Goal: Task Accomplishment & Management: Manage account settings

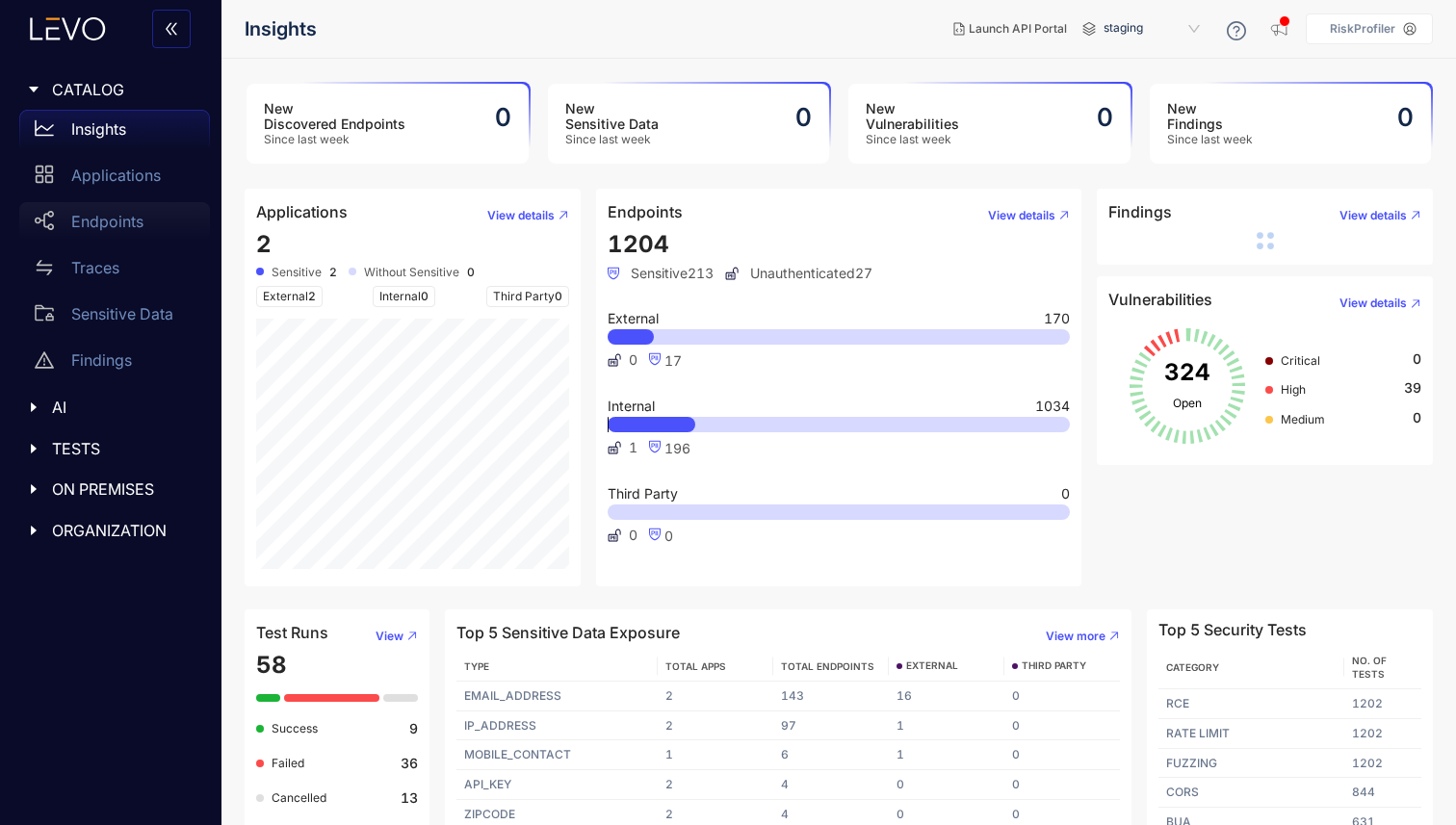
click at [118, 223] on p "Endpoints" at bounding box center [107, 221] width 72 height 17
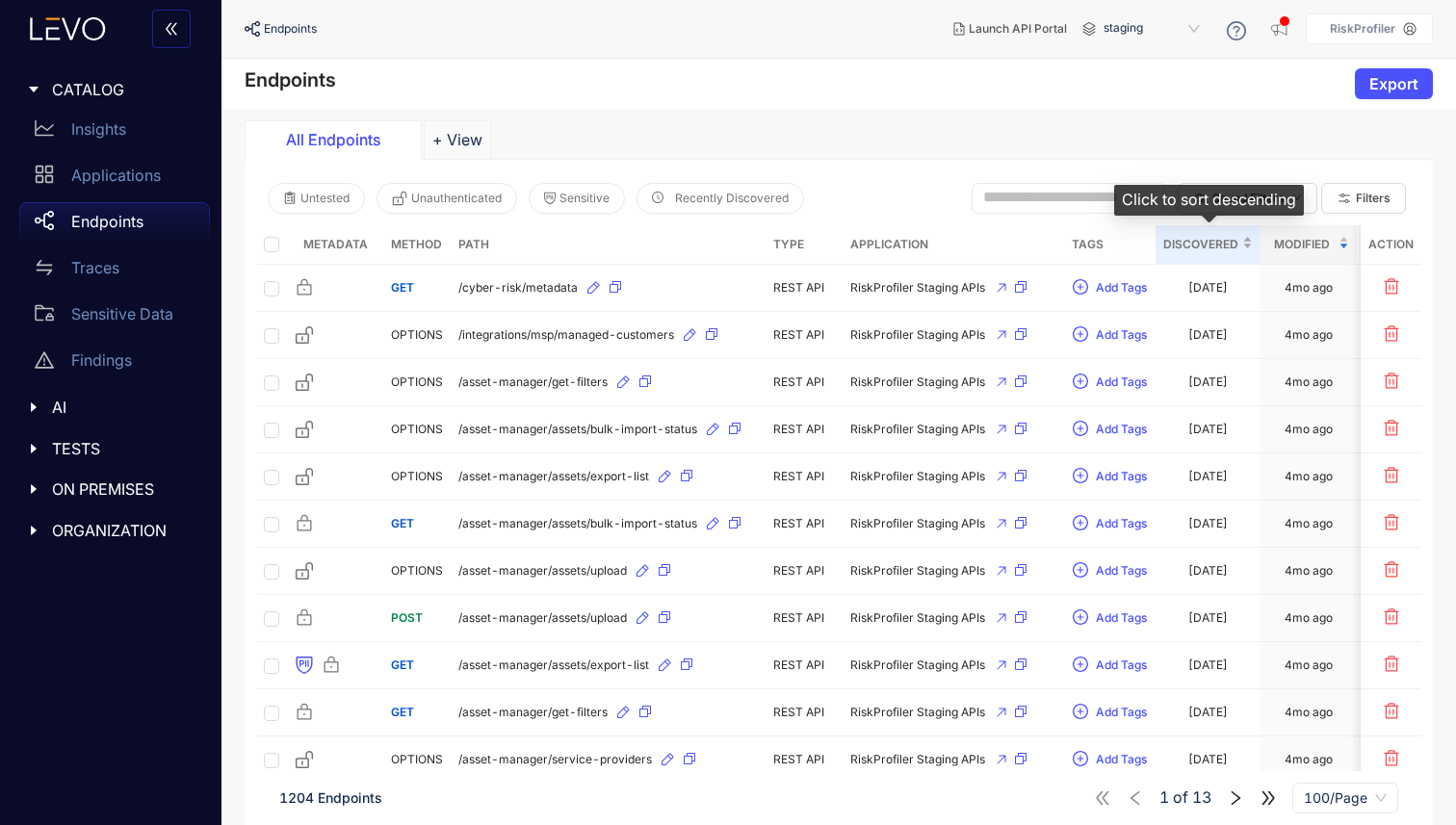
click at [1249, 240] on div "Discovered" at bounding box center [1208, 244] width 89 height 21
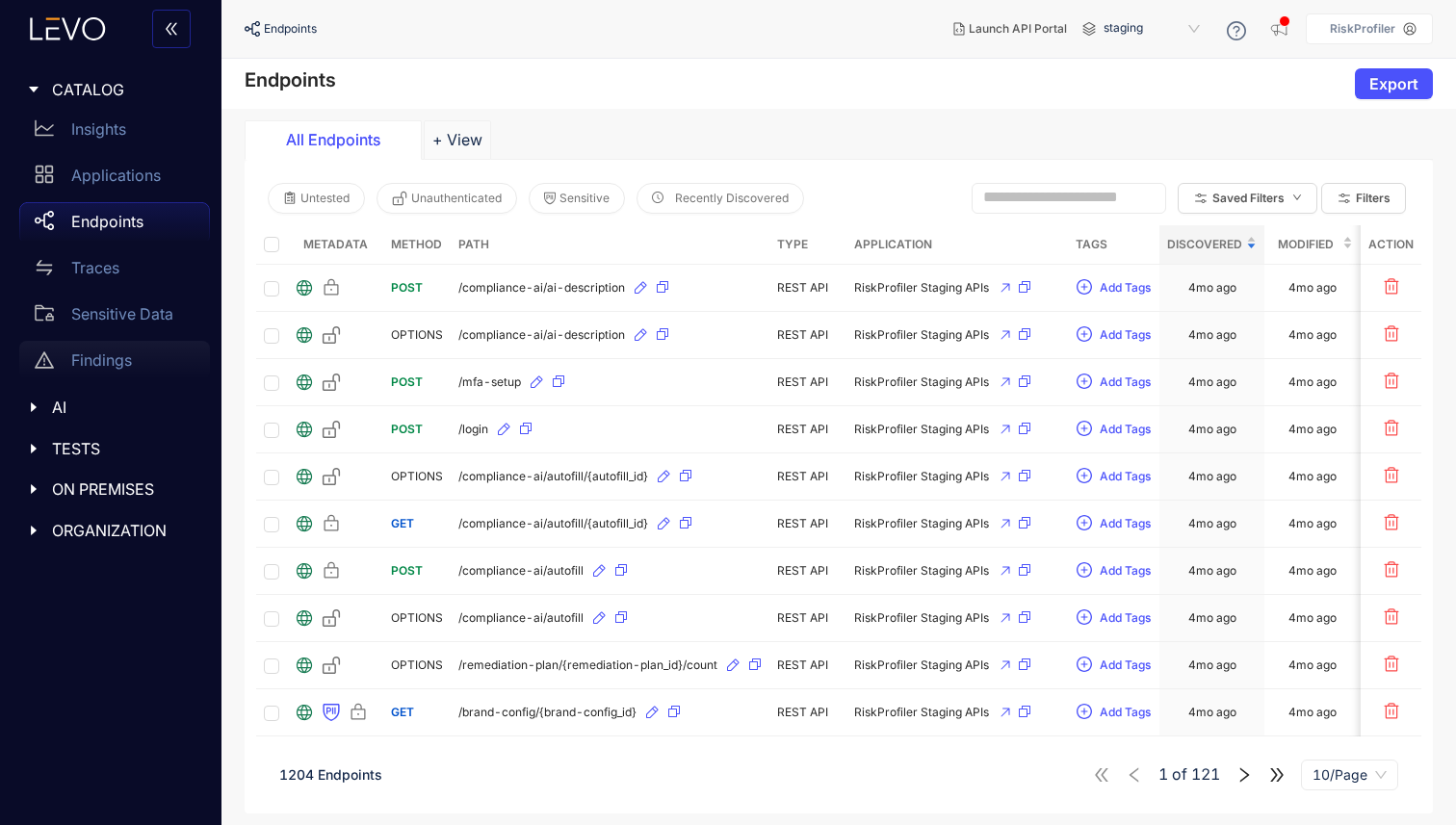
click at [107, 354] on p "Findings" at bounding box center [101, 359] width 61 height 17
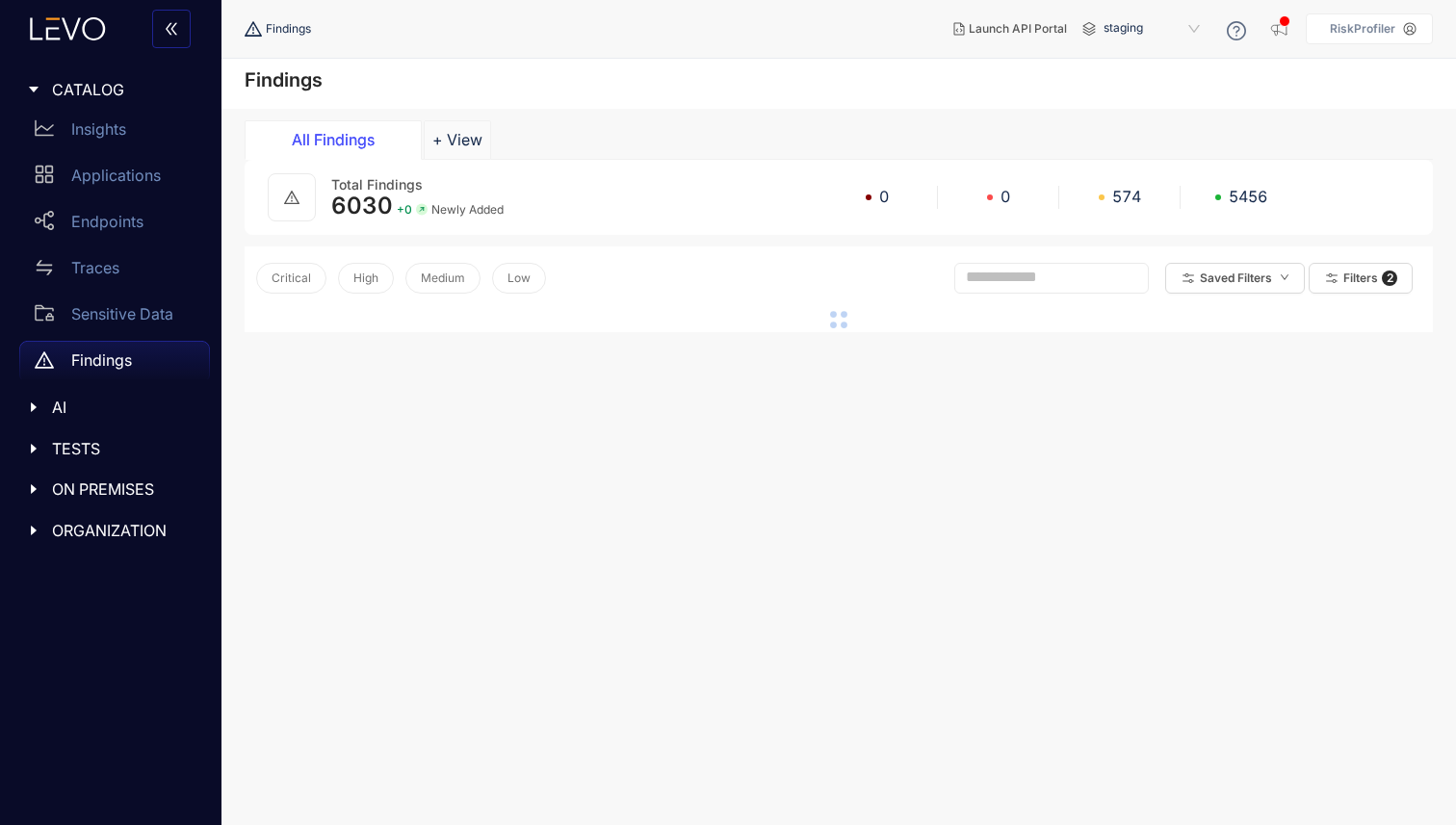
click at [57, 410] on span "AI" at bounding box center [123, 407] width 143 height 17
click at [82, 495] on span "TESTS" at bounding box center [123, 494] width 143 height 17
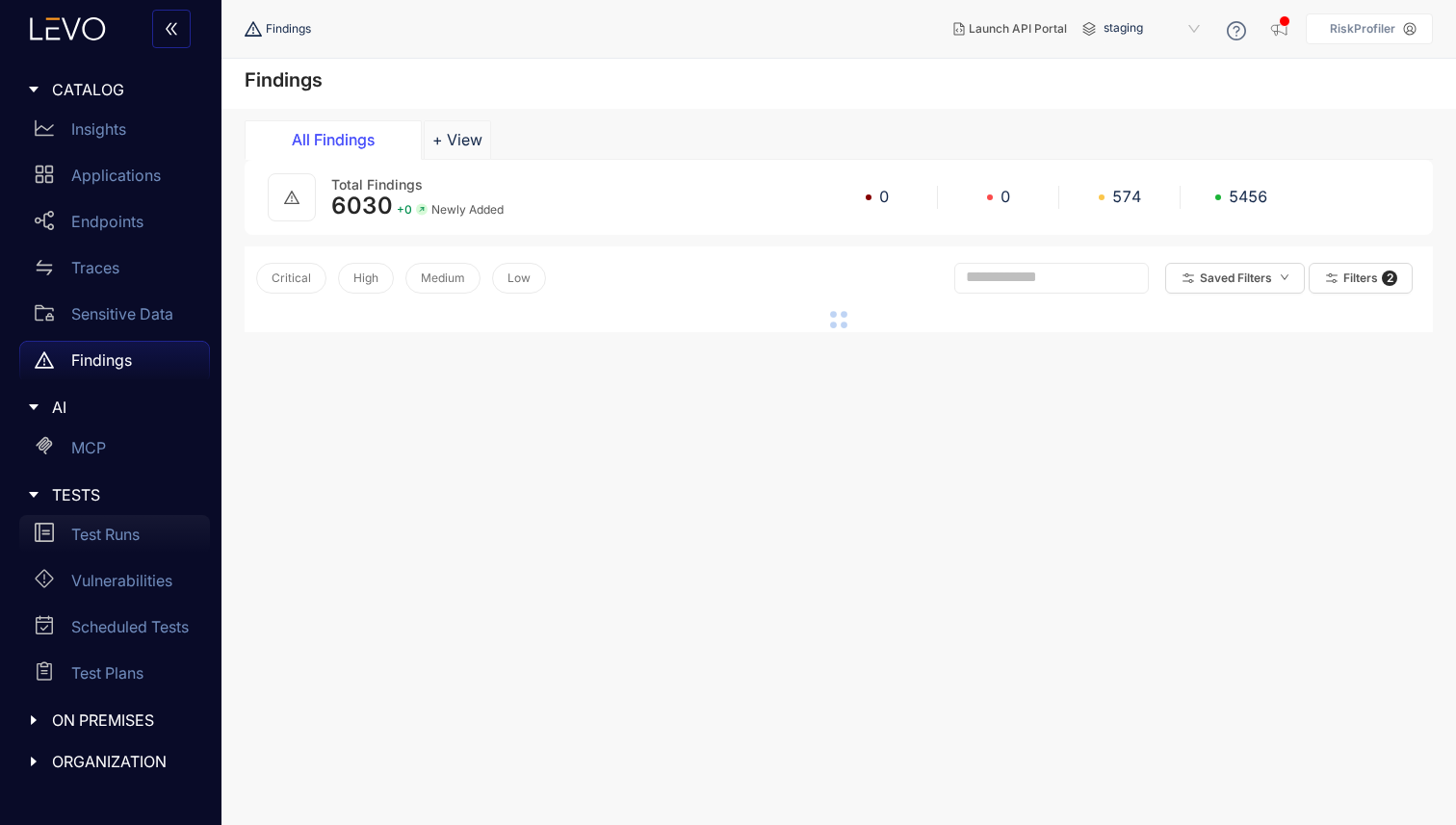
click at [105, 530] on p "Test Runs" at bounding box center [105, 533] width 68 height 17
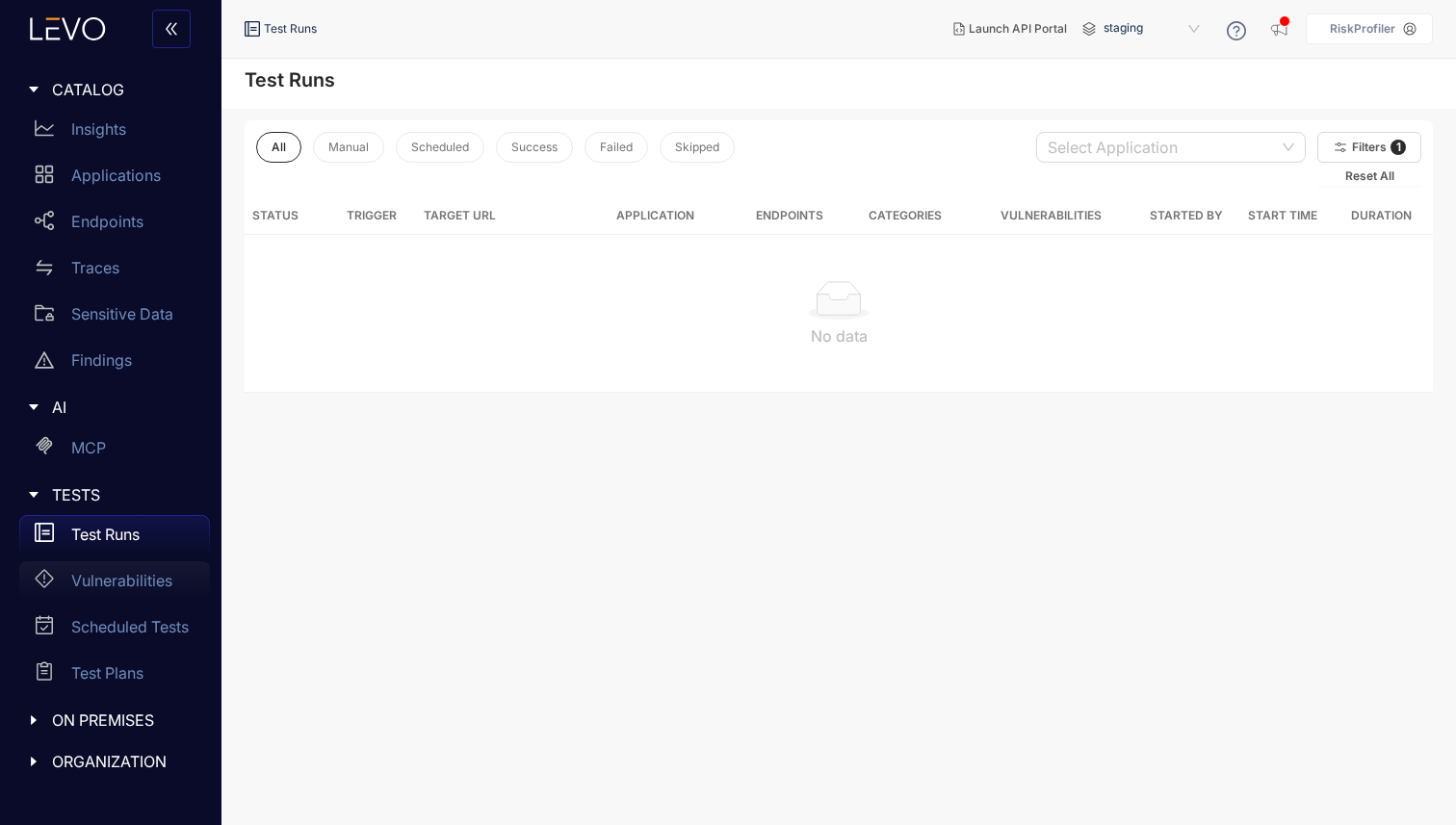
click at [144, 576] on p "Vulnerabilities" at bounding box center [122, 580] width 101 height 17
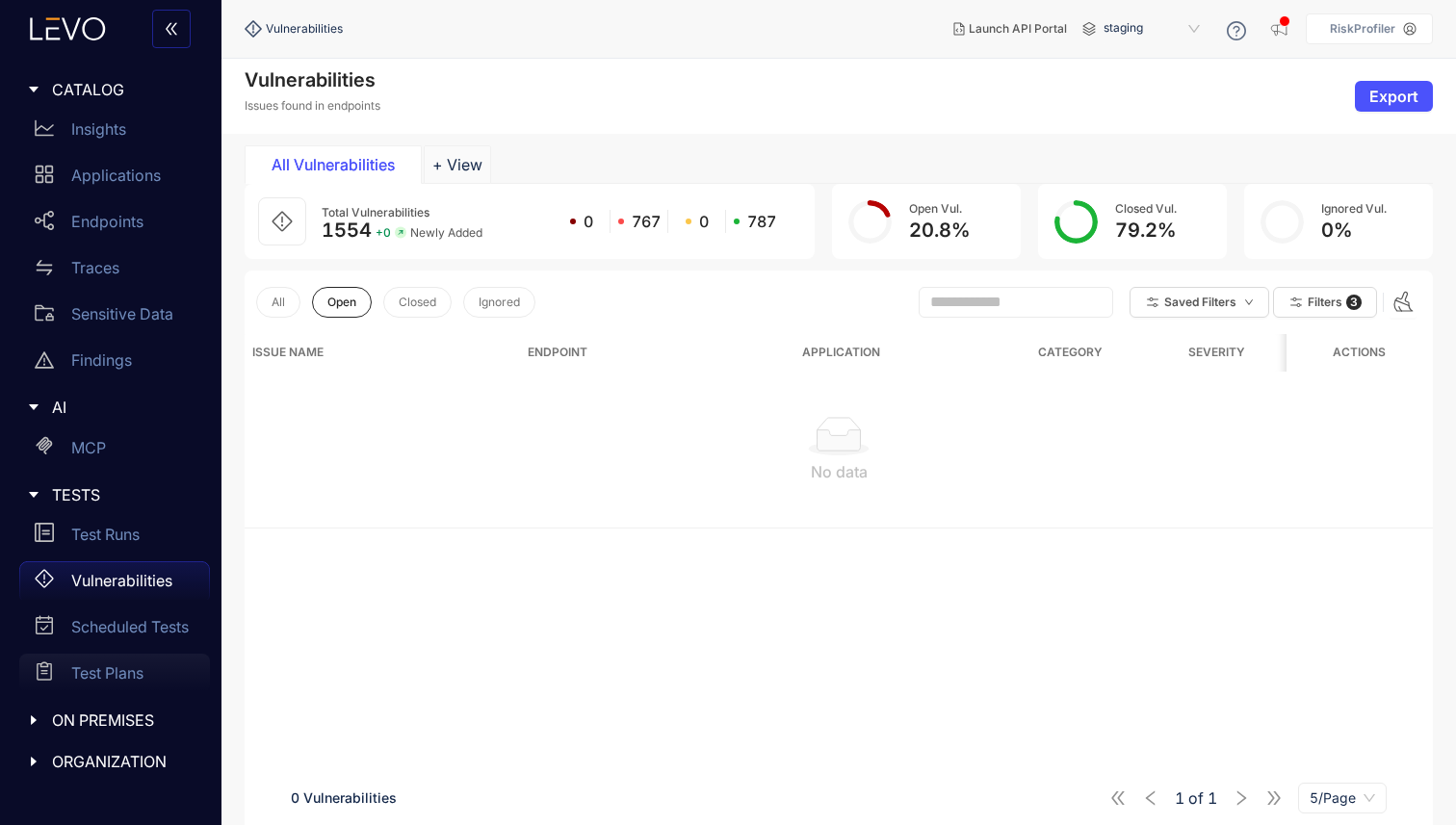
click at [102, 665] on p "Test Plans" at bounding box center [107, 672] width 72 height 17
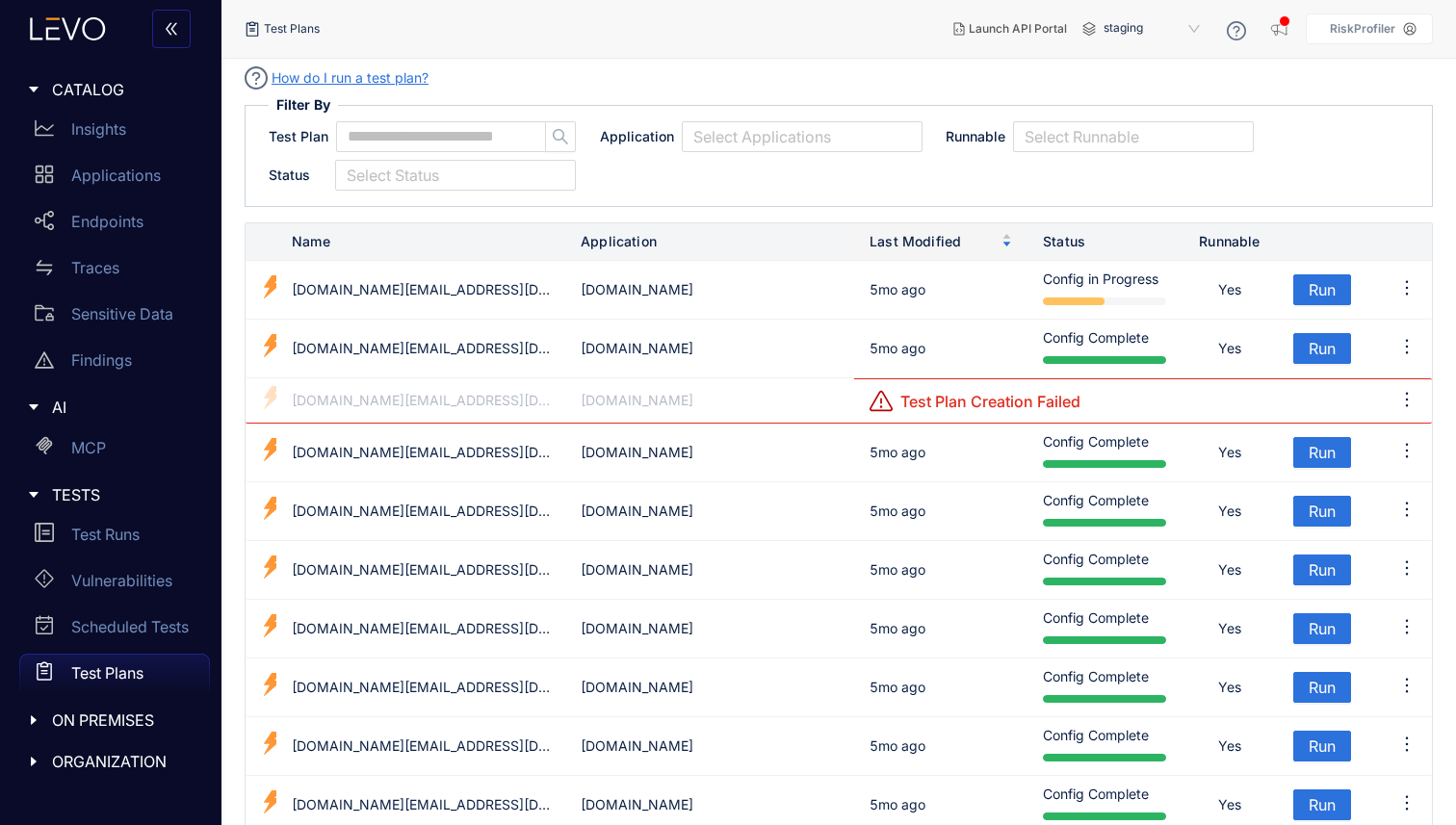
click at [59, 761] on span "ORGANIZATION" at bounding box center [123, 761] width 143 height 17
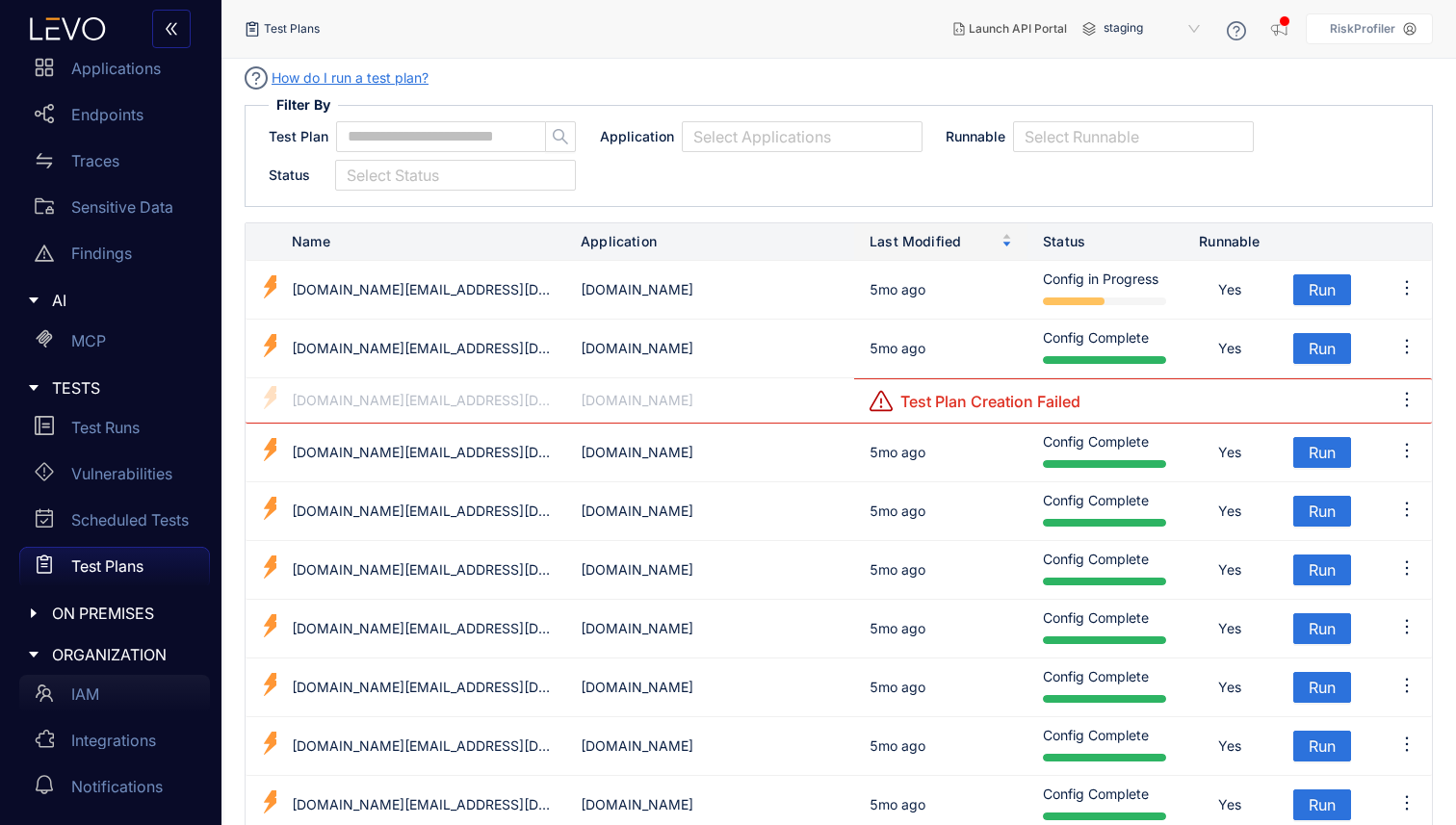
click at [93, 695] on p "IAM" at bounding box center [85, 693] width 28 height 17
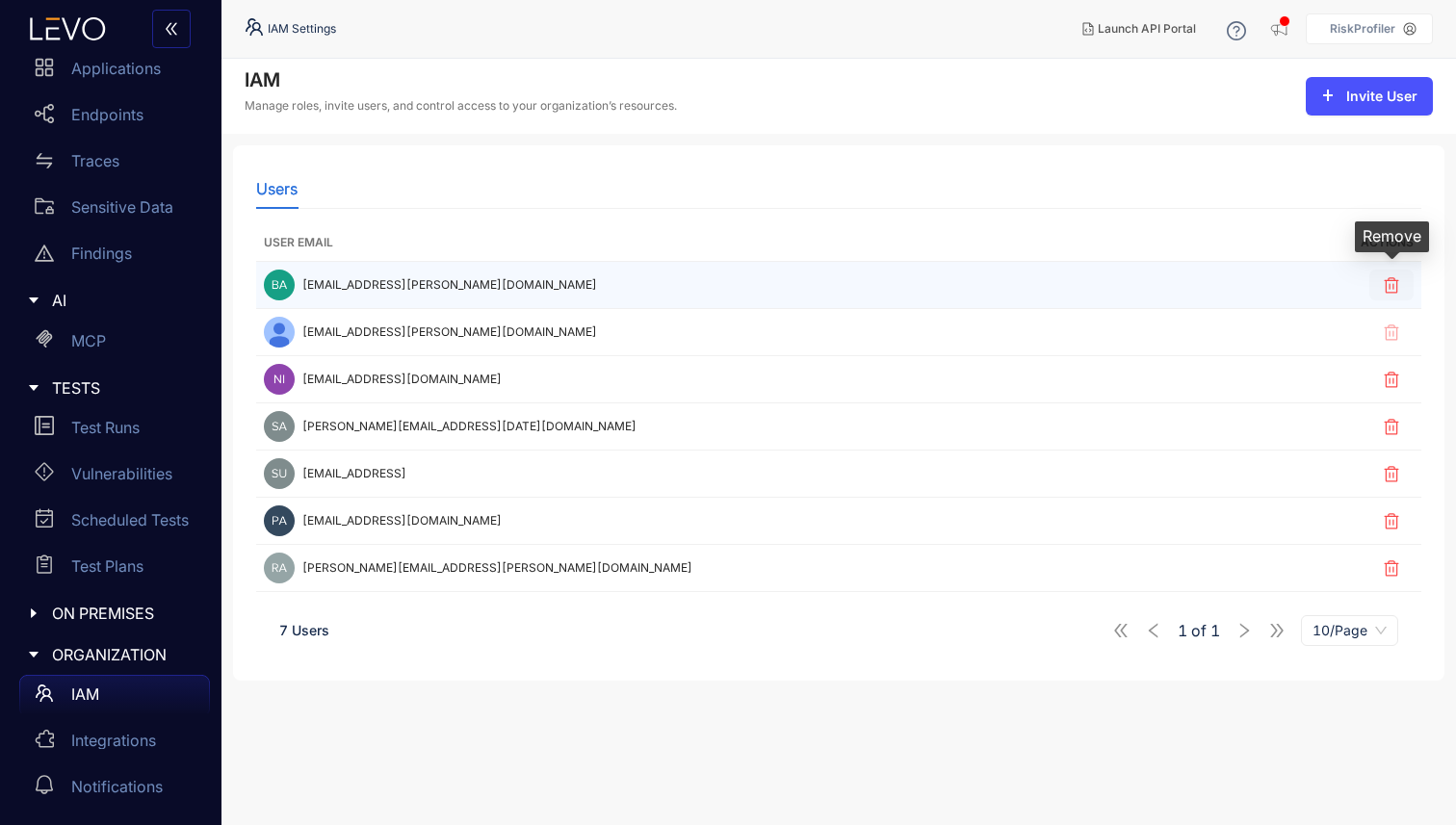
click at [1390, 285] on icon "button" at bounding box center [1392, 286] width 15 height 16
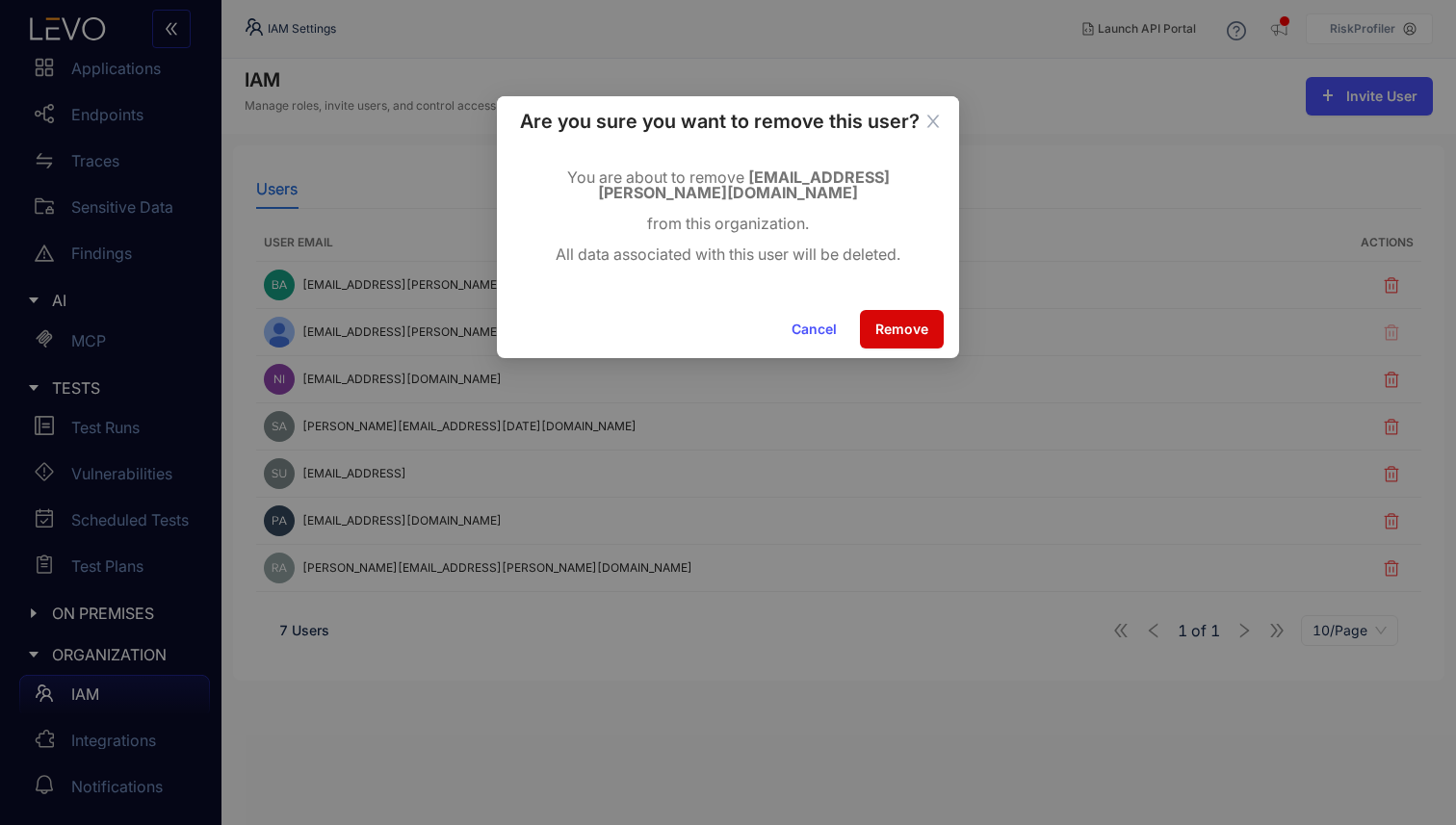
click at [910, 321] on span "Remove" at bounding box center [901, 329] width 53 height 16
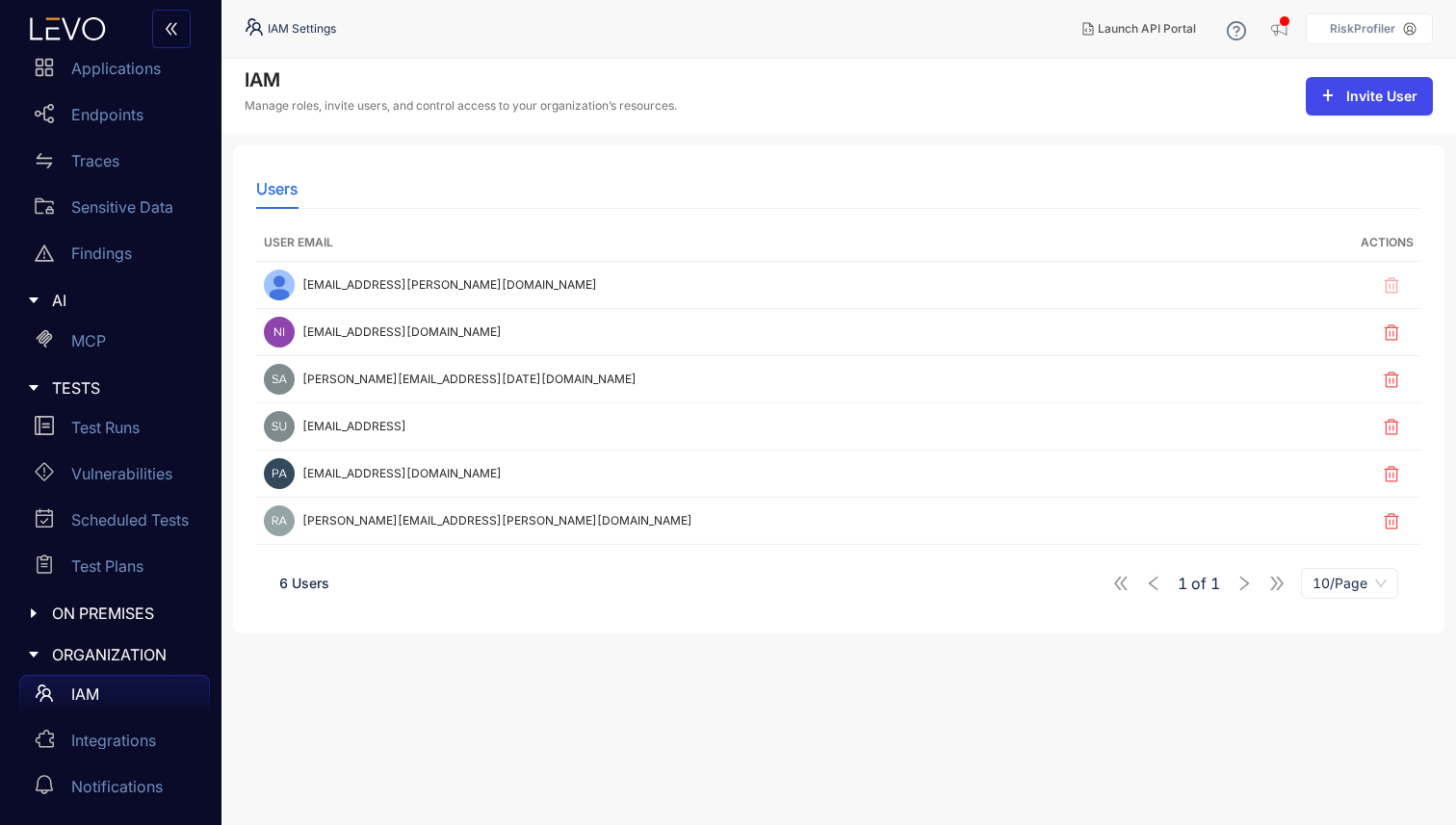
click at [1380, 95] on span "Invite User" at bounding box center [1382, 96] width 71 height 16
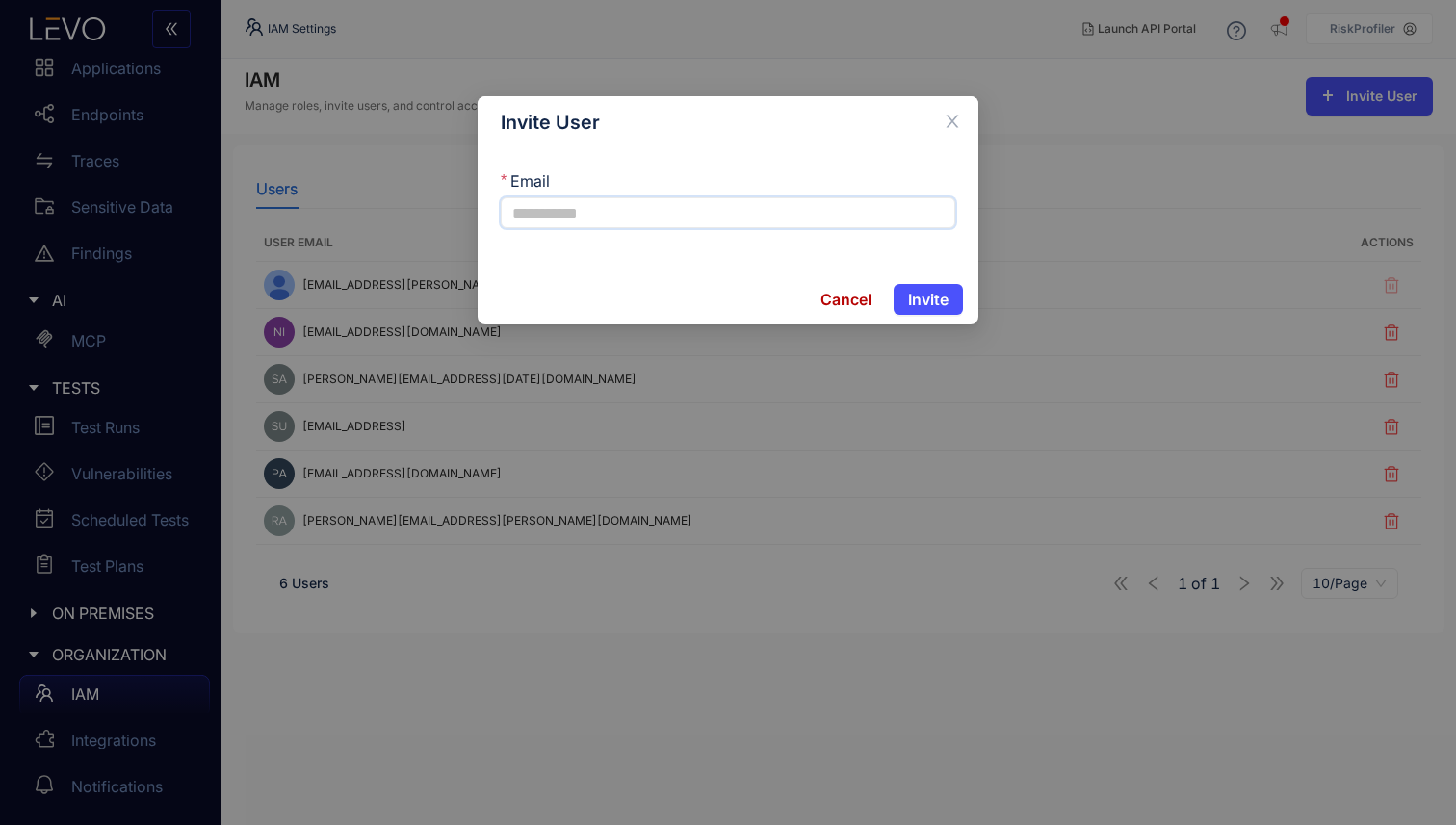
click at [566, 222] on input "Email" at bounding box center [728, 212] width 454 height 31
paste input "**********"
type input "**********"
click at [894, 284] on button "Invite" at bounding box center [928, 298] width 69 height 31
